Goal: Task Accomplishment & Management: Use online tool/utility

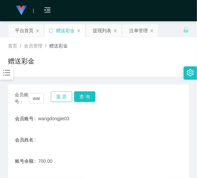
scroll to position [72, 0]
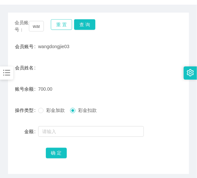
drag, startPoint x: 0, startPoint y: 0, endPoint x: 63, endPoint y: 27, distance: 68.6
click at [63, 27] on button "重 置" at bounding box center [61, 24] width 21 height 11
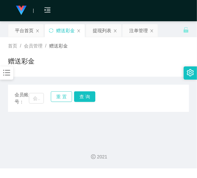
scroll to position [0, 0]
click at [34, 98] on input "text" at bounding box center [36, 98] width 15 height 11
paste input "Littlestar"
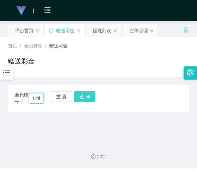
scroll to position [0, 11]
type input "Littlestar"
click at [93, 100] on button "查 询" at bounding box center [84, 96] width 21 height 11
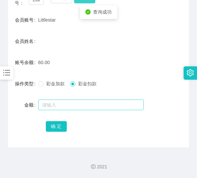
scroll to position [98, 0]
click at [82, 107] on input "text" at bounding box center [90, 104] width 105 height 11
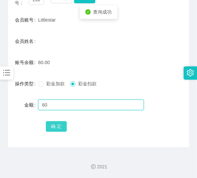
type input "60"
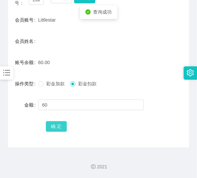
click at [51, 126] on button "确 定" at bounding box center [56, 126] width 21 height 11
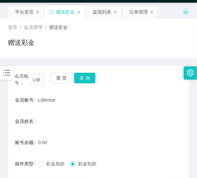
scroll to position [19, 0]
click at [66, 77] on button "重 置" at bounding box center [61, 78] width 21 height 11
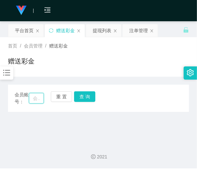
click at [38, 95] on input "text" at bounding box center [36, 98] width 15 height 11
paste input "0175884638"
type input "0175884638"
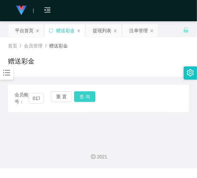
click at [88, 95] on button "查 询" at bounding box center [84, 96] width 21 height 11
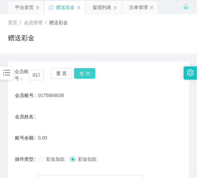
scroll to position [19, 0]
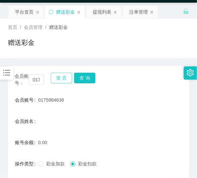
click at [62, 75] on button "重 置" at bounding box center [61, 78] width 21 height 11
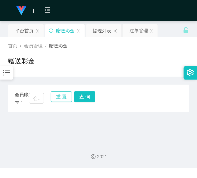
scroll to position [0, 0]
click at [38, 97] on input "text" at bounding box center [36, 98] width 15 height 11
paste input "ling3335"
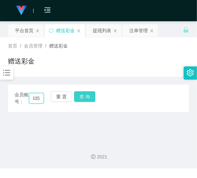
type input "ling3335"
click at [83, 97] on button "查 询" at bounding box center [84, 96] width 21 height 11
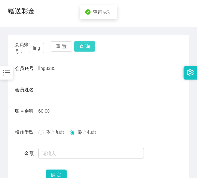
scroll to position [80, 0]
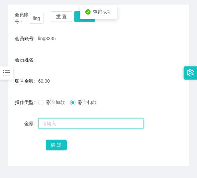
click at [75, 123] on input "text" at bounding box center [90, 123] width 105 height 11
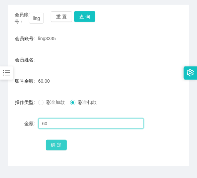
type input "60"
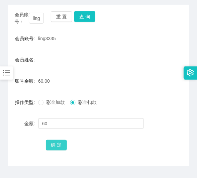
click at [57, 148] on button "确 定" at bounding box center [56, 145] width 21 height 11
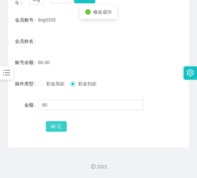
scroll to position [98, 0]
click at [61, 125] on button "确 定" at bounding box center [56, 126] width 21 height 11
click at [61, 125] on span "确 定" at bounding box center [60, 125] width 29 height 5
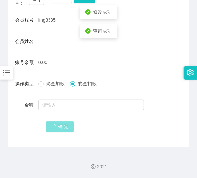
click at [61, 125] on span "确 定" at bounding box center [60, 125] width 29 height 5
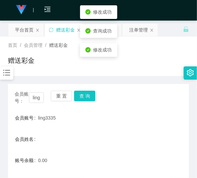
scroll to position [0, 0]
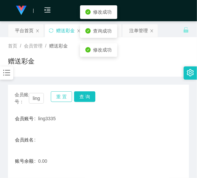
click at [60, 101] on button "重 置" at bounding box center [61, 96] width 21 height 11
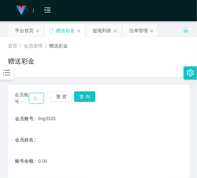
click at [40, 95] on input "text" at bounding box center [36, 98] width 15 height 11
paste input "Mell311"
type input "Mell311"
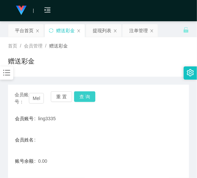
click at [78, 99] on button "查 询" at bounding box center [84, 96] width 21 height 11
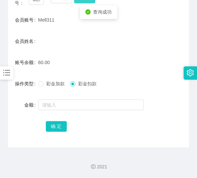
scroll to position [98, 0]
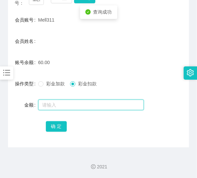
click at [71, 108] on input "text" at bounding box center [90, 104] width 105 height 11
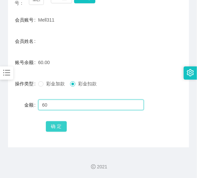
type input "60"
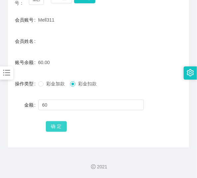
click at [66, 126] on button "确 定" at bounding box center [56, 126] width 21 height 11
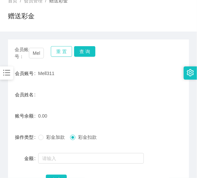
scroll to position [45, 0]
click at [66, 55] on button "重 置" at bounding box center [61, 51] width 21 height 11
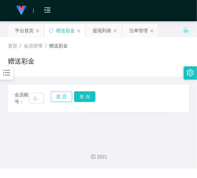
scroll to position [0, 0]
click at [39, 100] on input "text" at bounding box center [36, 98] width 15 height 11
paste input "0175884638"
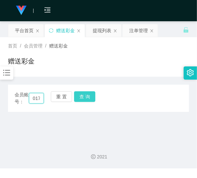
scroll to position [0, 18]
type input "0175884638"
click at [94, 98] on button "查 询" at bounding box center [84, 96] width 21 height 11
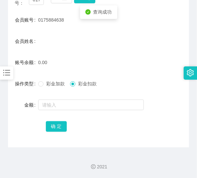
scroll to position [98, 0]
click at [59, 48] on form "会员账号 0175884638 会员姓名 账号余额 0.00 操作类型 彩金加款 彩金扣款 金额 确 定" at bounding box center [98, 72] width 181 height 119
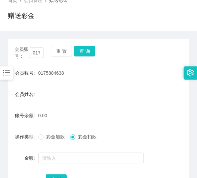
scroll to position [45, 0]
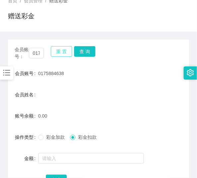
click at [61, 50] on button "重 置" at bounding box center [61, 51] width 21 height 11
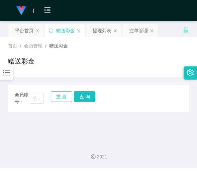
scroll to position [0, 0]
click at [41, 95] on input "text" at bounding box center [36, 98] width 15 height 11
paste input "aneki"
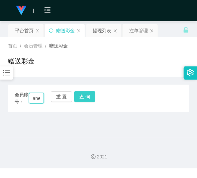
scroll to position [0, 4]
type input "aneki"
click at [93, 97] on button "查 询" at bounding box center [84, 96] width 21 height 11
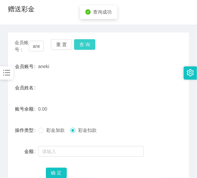
scroll to position [53, 0]
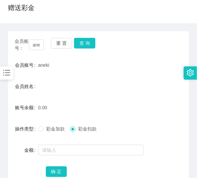
click at [61, 78] on form "会员账号 aneki 会员姓名 账号余额 0.00 操作类型 彩金加款 彩金扣款 金额 确 定" at bounding box center [98, 117] width 181 height 119
click at [62, 50] on div "重 置 查 询" at bounding box center [65, 45] width 29 height 14
click at [62, 44] on button "重 置" at bounding box center [61, 43] width 21 height 11
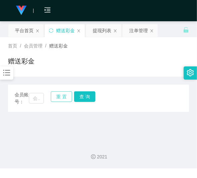
scroll to position [0, 0]
click at [42, 100] on input "text" at bounding box center [36, 98] width 15 height 11
paste input "01173288729"
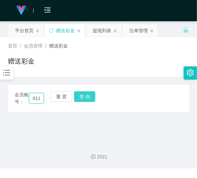
scroll to position [0, 21]
type input "01173288729"
click at [81, 99] on button "查 询" at bounding box center [84, 96] width 21 height 11
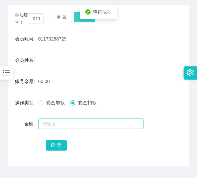
scroll to position [80, 0]
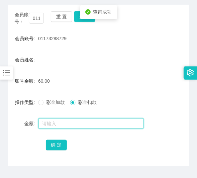
drag, startPoint x: 72, startPoint y: 122, endPoint x: 68, endPoint y: 119, distance: 5.2
click at [72, 122] on input "text" at bounding box center [90, 123] width 105 height 11
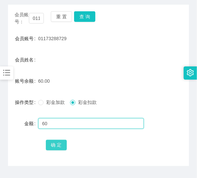
type input "60"
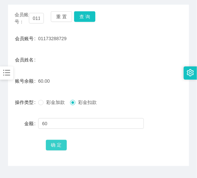
click at [47, 144] on button "确 定" at bounding box center [56, 145] width 21 height 11
